Goal: Check status: Check status

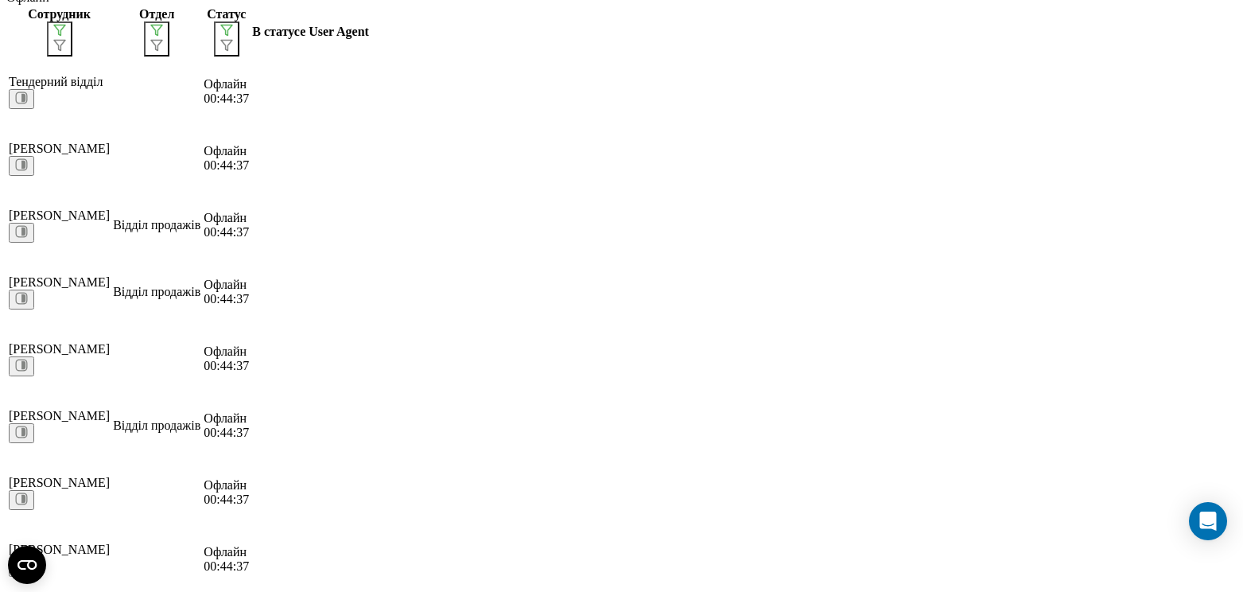
scroll to position [579, 0]
